Goal: Task Accomplishment & Management: Understand process/instructions

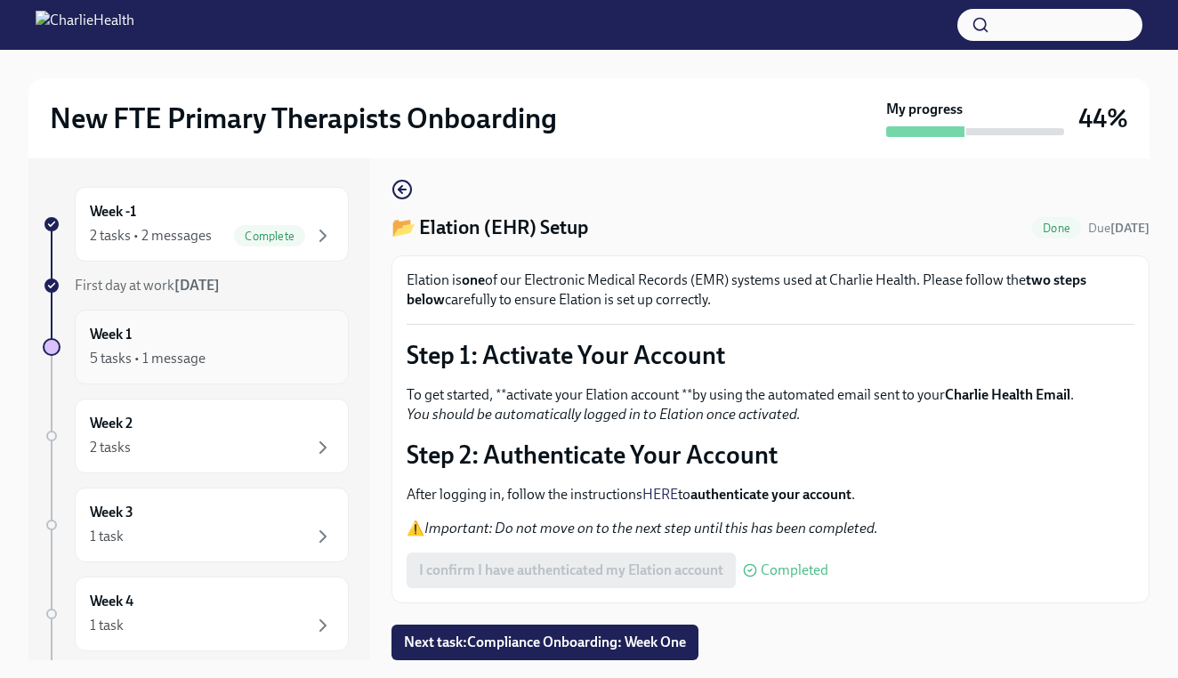
scroll to position [8, 0]
click at [255, 344] on div "Week 1 5 tasks • 1 message" at bounding box center [212, 347] width 244 height 44
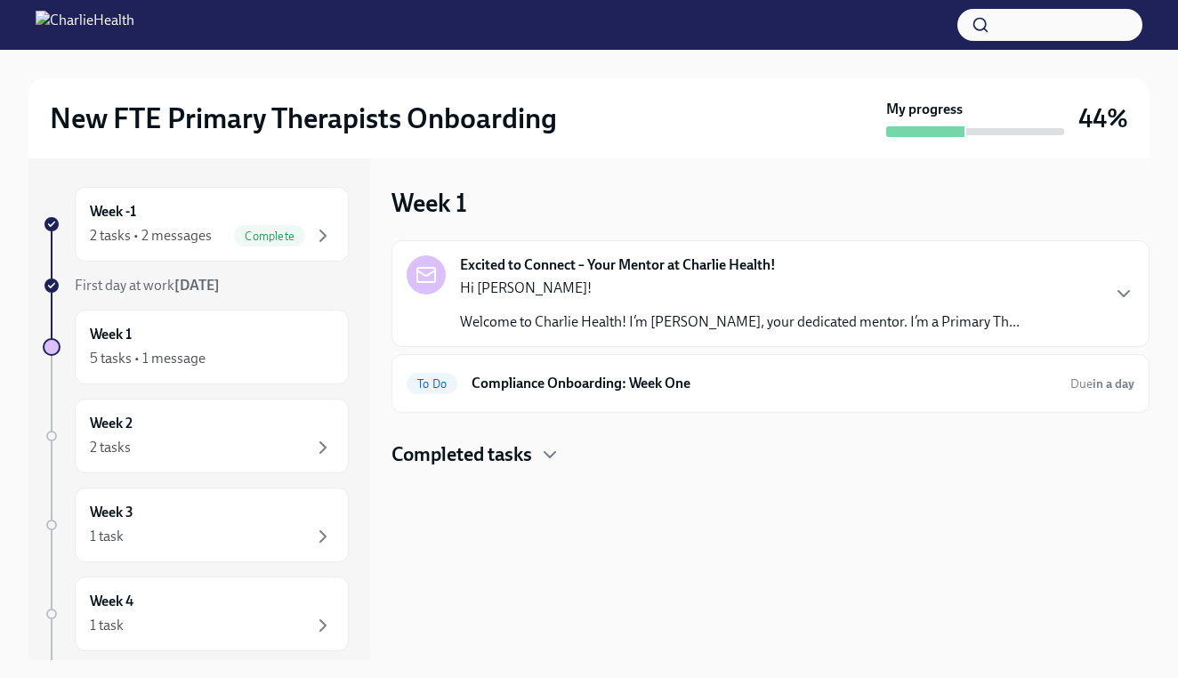
click at [500, 453] on h4 "Completed tasks" at bounding box center [461, 454] width 141 height 27
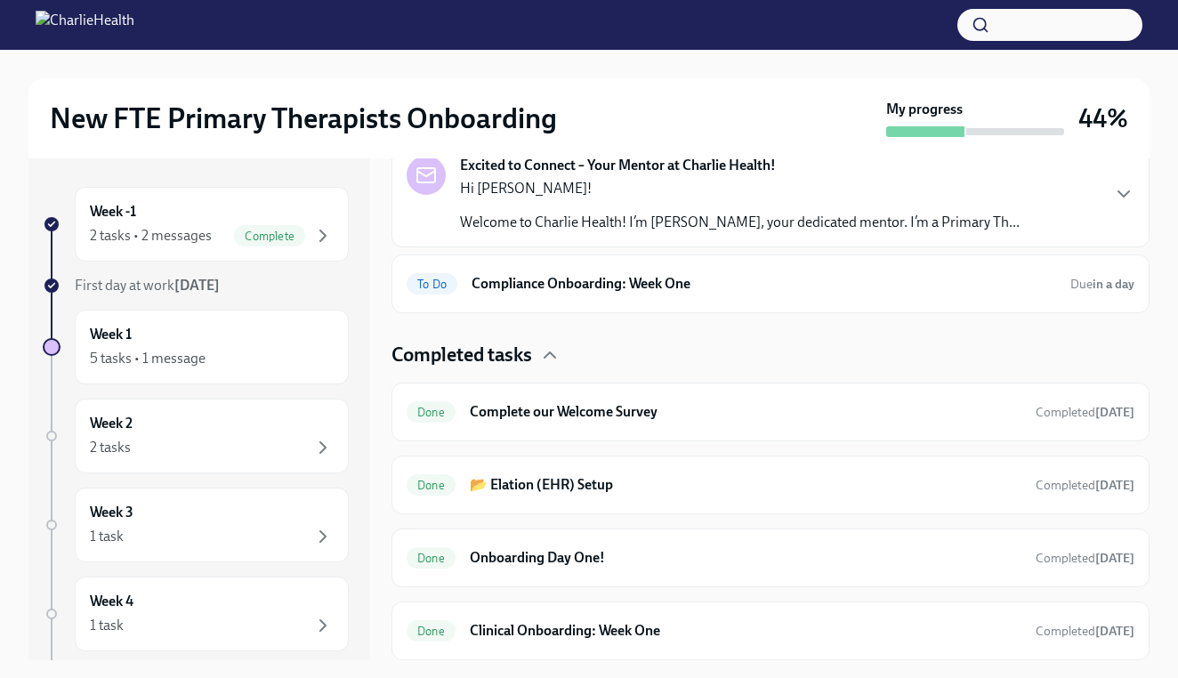
scroll to position [100, 0]
click at [549, 634] on h6 "Clinical Onboarding: Week One" at bounding box center [746, 631] width 552 height 20
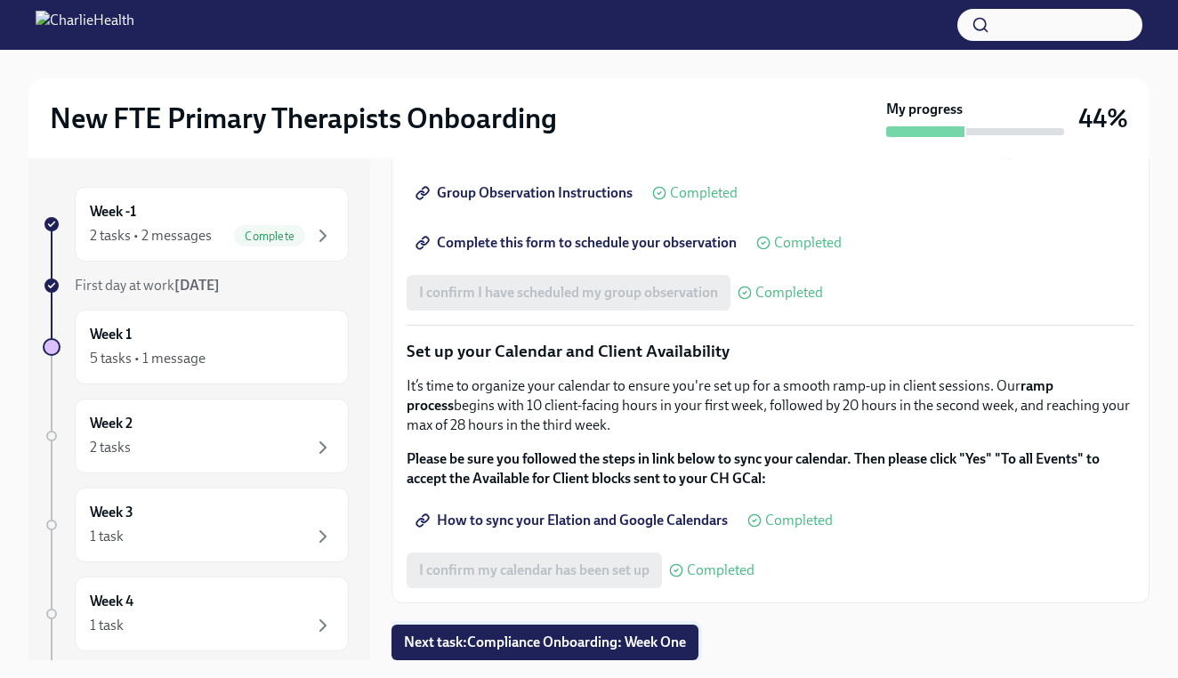
scroll to position [2607, 0]
click at [505, 651] on span "Next task : Compliance Onboarding: Week One" at bounding box center [545, 642] width 282 height 18
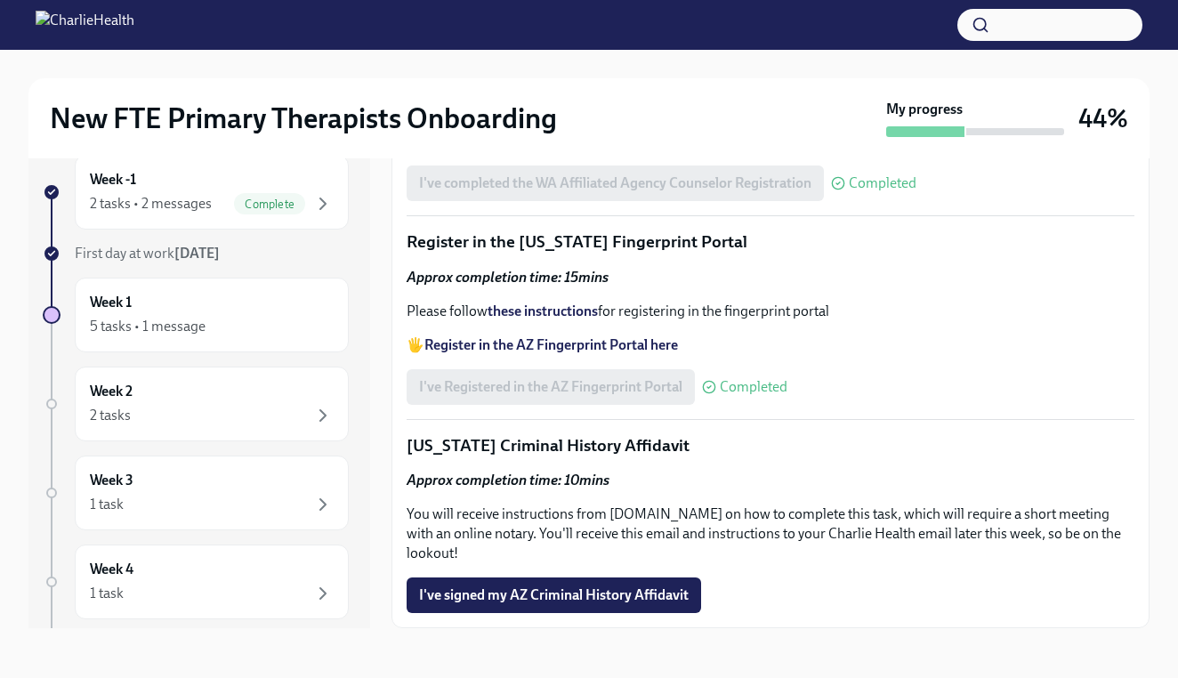
scroll to position [32, 0]
drag, startPoint x: 407, startPoint y: 467, endPoint x: 742, endPoint y: 486, distance: 335.9
copy p "[US_STATE] Criminal History Affidavit"
